Goal: Task Accomplishment & Management: Manage account settings

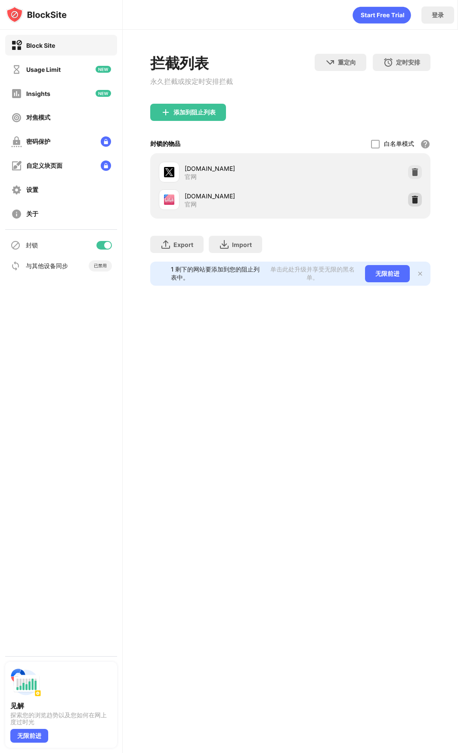
click at [416, 203] on img at bounding box center [414, 199] width 9 height 9
